Goal: Task Accomplishment & Management: Complete application form

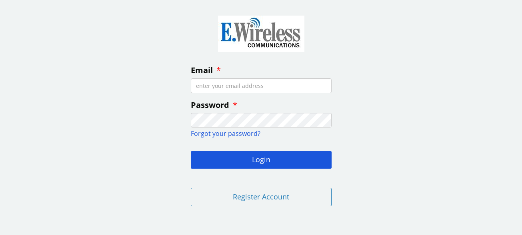
click at [267, 84] on input "Email" at bounding box center [261, 85] width 141 height 15
type input "[EMAIL_ADDRESS][DOMAIN_NAME]"
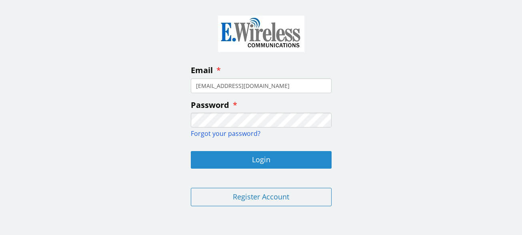
click at [266, 157] on button "Login" at bounding box center [261, 160] width 141 height 18
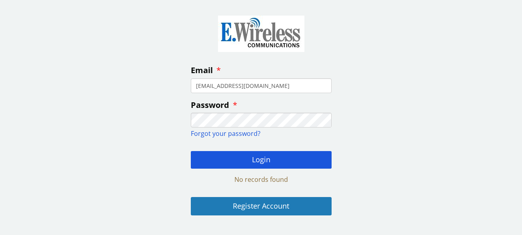
click at [248, 205] on button "Register Account" at bounding box center [261, 206] width 141 height 18
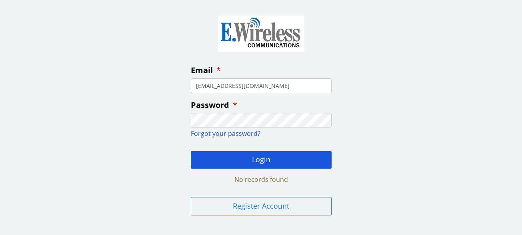
click at [243, 133] on span "Forgot your password?" at bounding box center [226, 133] width 70 height 9
type input "[EMAIL_ADDRESS][DOMAIN_NAME]"
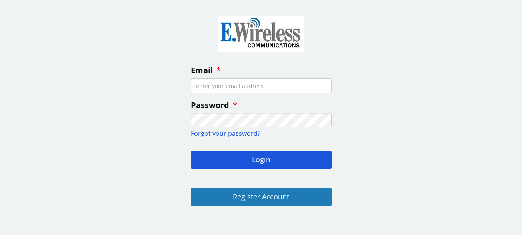
type input "[EMAIL_ADDRESS][DOMAIN_NAME]"
click at [257, 195] on button "Register Account" at bounding box center [261, 197] width 141 height 18
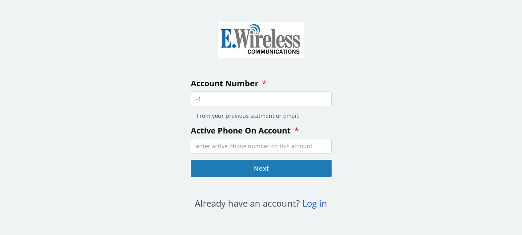
click at [323, 102] on input "-1" at bounding box center [261, 99] width 141 height 15
type input "0"
click at [325, 98] on input "0" at bounding box center [261, 99] width 141 height 15
click at [241, 147] on input "Active Phone On Account" at bounding box center [261, 146] width 141 height 15
type input "17608156718"
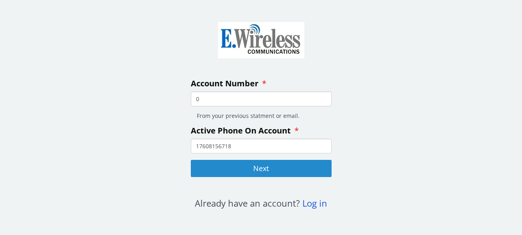
click at [267, 170] on button "Next" at bounding box center [261, 169] width 141 height 18
click at [259, 168] on button "Next" at bounding box center [261, 169] width 141 height 18
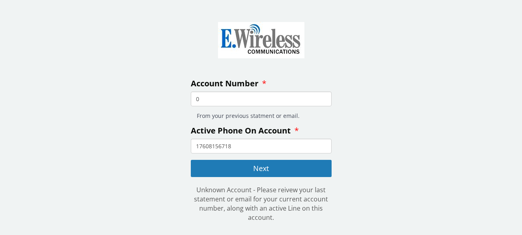
click at [198, 98] on input "0" at bounding box center [261, 99] width 141 height 15
click at [323, 102] on input "-1" at bounding box center [261, 99] width 141 height 15
type input "0"
click at [325, 98] on input "0" at bounding box center [261, 99] width 141 height 15
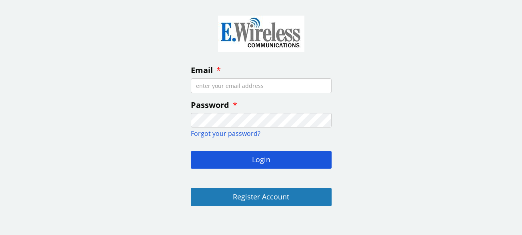
type input "[EMAIL_ADDRESS][DOMAIN_NAME]"
click at [263, 193] on button "Register Account" at bounding box center [261, 197] width 141 height 18
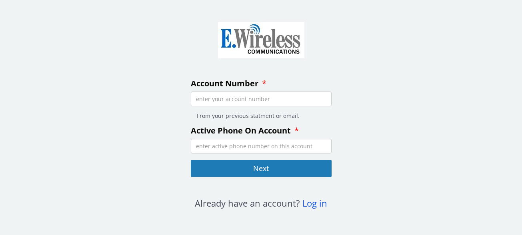
click at [222, 101] on input "Account Number" at bounding box center [261, 99] width 141 height 15
paste input "50516"
type input "50516"
click at [206, 145] on input "Active Phone On Account" at bounding box center [261, 146] width 141 height 15
type input "17608156718"
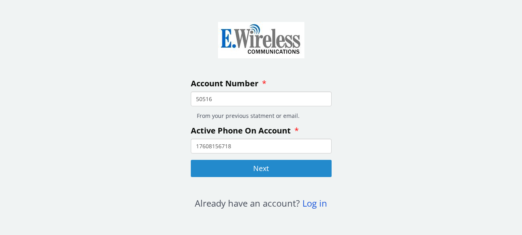
click at [261, 170] on button "Next" at bounding box center [261, 169] width 141 height 18
click at [259, 167] on button "Next" at bounding box center [261, 169] width 141 height 18
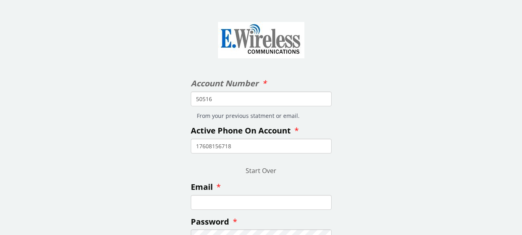
click at [205, 201] on input "Email" at bounding box center [261, 202] width 141 height 15
type input "[EMAIL_ADDRESS][DOMAIN_NAME]"
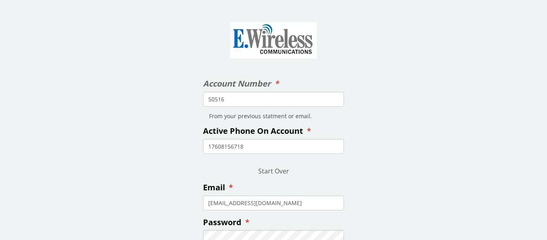
drag, startPoint x: 546, startPoint y: 95, endPoint x: 546, endPoint y: 56, distance: 39.2
click at [522, 89] on div "Account Number 50516 From your previous statment or email. Active Phone On Acco…" at bounding box center [273, 157] width 547 height 302
drag, startPoint x: 3, startPoint y: 72, endPoint x: 224, endPoint y: 80, distance: 221.1
click at [226, 83] on div "Account Number 50516 From your previous statment or email. Active Phone On Acco…" at bounding box center [273, 157] width 547 height 302
drag, startPoint x: 388, startPoint y: 47, endPoint x: 480, endPoint y: -48, distance: 132.2
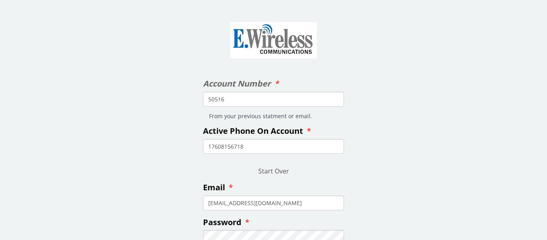
click at [480, 0] on html "Account Number 50516 From your previous statment or email. Active Phone On Acco…" at bounding box center [273, 120] width 547 height 240
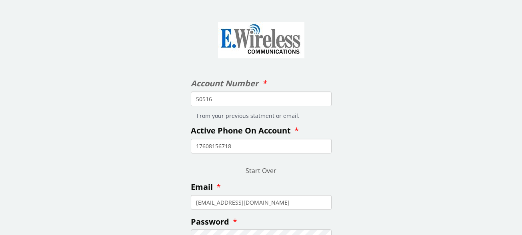
drag, startPoint x: 472, startPoint y: 96, endPoint x: 465, endPoint y: -13, distance: 109.1
click at [465, 0] on html "Account Number 50516 From your previous statment or email. Active Phone On Acco…" at bounding box center [261, 117] width 522 height 235
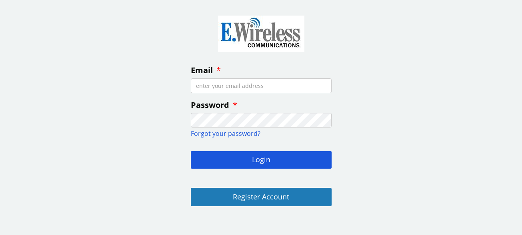
type input "[EMAIL_ADDRESS][DOMAIN_NAME]"
click at [255, 193] on button "Register Account" at bounding box center [261, 197] width 141 height 18
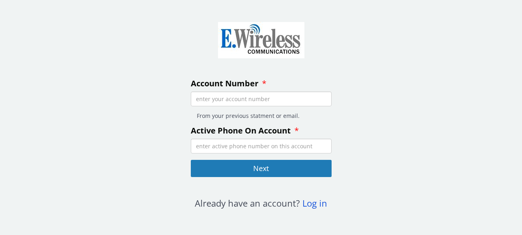
click at [268, 99] on input "Account Number" at bounding box center [261, 99] width 141 height 15
paste input "50516"
type input "50516"
click at [208, 143] on input "Active Phone On Account" at bounding box center [261, 146] width 141 height 15
type input "17608156718"
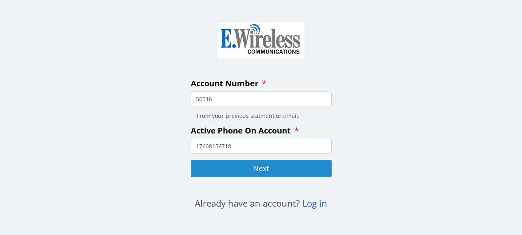
click at [264, 169] on button "Next" at bounding box center [261, 169] width 141 height 18
click at [258, 165] on button "Next" at bounding box center [261, 169] width 141 height 18
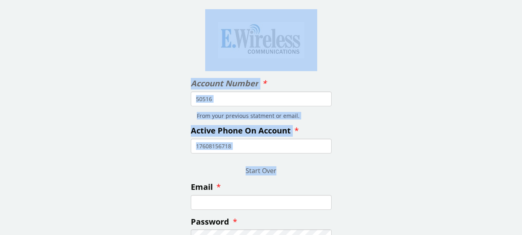
drag, startPoint x: 370, startPoint y: 156, endPoint x: 366, endPoint y: 3, distance: 153.0
click at [366, 3] on section "Account Number 50516 From your previous statment or email. Active Phone On Acco…" at bounding box center [261, 154] width 522 height 308
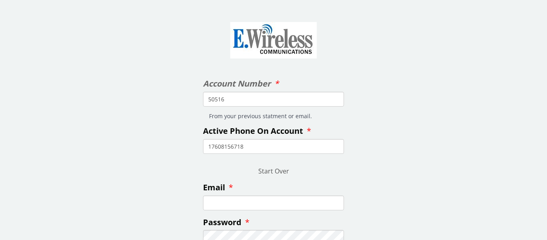
click at [214, 202] on input "Email" at bounding box center [273, 202] width 141 height 15
type input "[EMAIL_ADDRESS][DOMAIN_NAME]"
drag, startPoint x: 98, startPoint y: 21, endPoint x: 121, endPoint y: -44, distance: 69.6
click at [121, 0] on html "Account Number 50516 From your previous statment or email. Active Phone On Acco…" at bounding box center [273, 120] width 547 height 240
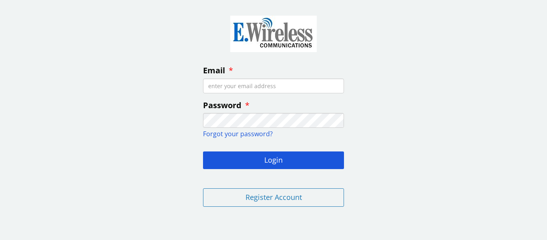
type input "[EMAIL_ADDRESS][DOMAIN_NAME]"
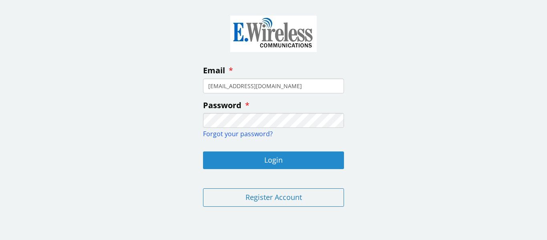
click at [280, 159] on button "Login" at bounding box center [273, 160] width 141 height 18
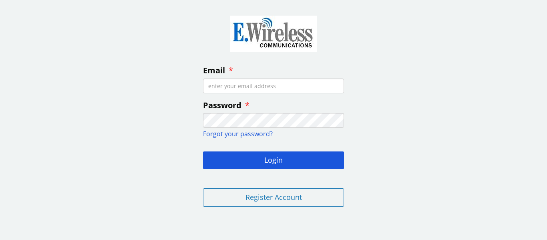
type input "[EMAIL_ADDRESS][DOMAIN_NAME]"
click at [490, 134] on div "Email [EMAIL_ADDRESS][DOMAIN_NAME] Password Forgot your password? Login Registe…" at bounding box center [273, 109] width 547 height 207
click at [249, 130] on span "Forgot your password?" at bounding box center [238, 133] width 70 height 9
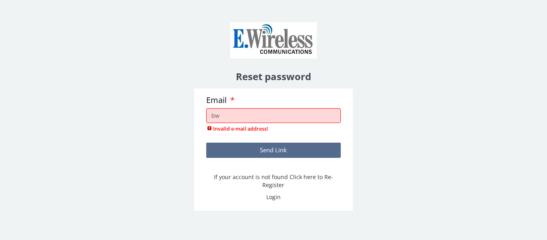
type input "[EMAIL_ADDRESS][DOMAIN_NAME]"
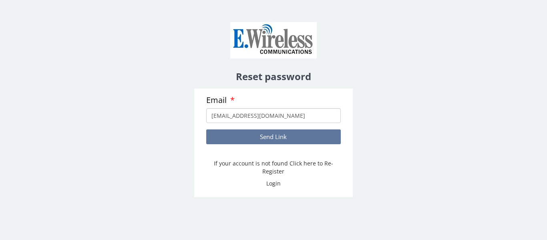
click at [271, 135] on button "Send Link" at bounding box center [273, 136] width 134 height 15
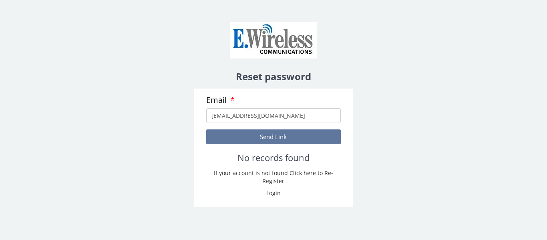
click at [265, 137] on button "Send Link" at bounding box center [273, 136] width 134 height 15
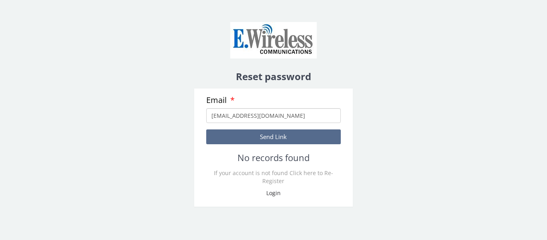
click at [273, 179] on link "If your account is not found Click here to Re-Register" at bounding box center [273, 177] width 119 height 16
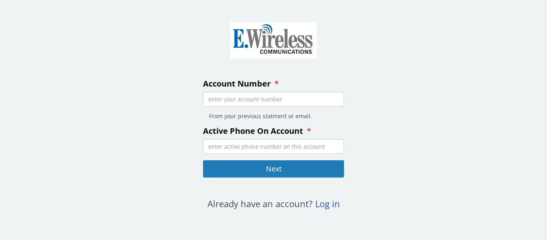
click at [286, 103] on input "Account Number" at bounding box center [273, 99] width 141 height 15
click at [287, 97] on input "Account Number" at bounding box center [273, 99] width 141 height 15
click at [336, 102] on input "-3" at bounding box center [273, 99] width 141 height 15
click at [336, 102] on input "-4" at bounding box center [273, 99] width 141 height 15
type input "-3"
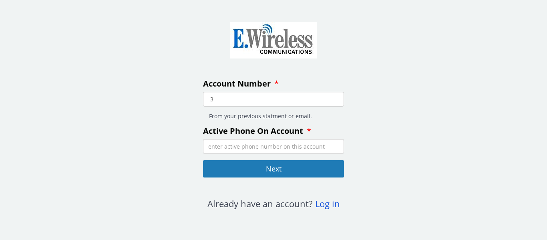
click at [334, 97] on input "-3" at bounding box center [273, 99] width 141 height 15
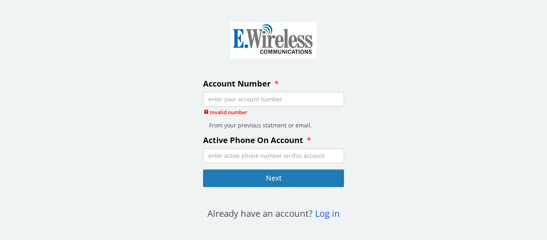
paste input "50516"
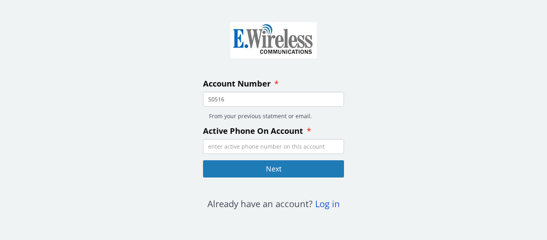
type input "50516"
click at [220, 143] on input "Active Phone On Account" at bounding box center [273, 146] width 141 height 15
type input "17608156718"
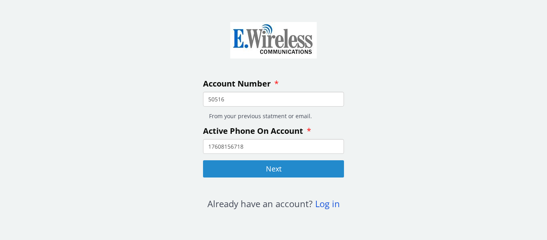
click at [273, 168] on button "Next" at bounding box center [273, 169] width 141 height 18
click at [270, 164] on button "Next" at bounding box center [273, 169] width 141 height 18
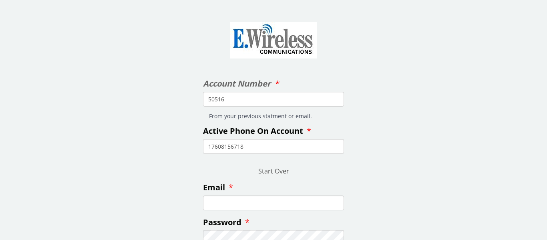
click at [231, 197] on input "Email" at bounding box center [273, 202] width 141 height 15
type input "[EMAIL_ADDRESS][DOMAIN_NAME]"
